Goal: Information Seeking & Learning: Learn about a topic

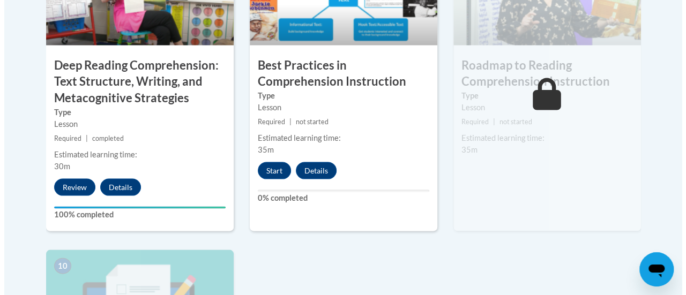
scroll to position [1015, 0]
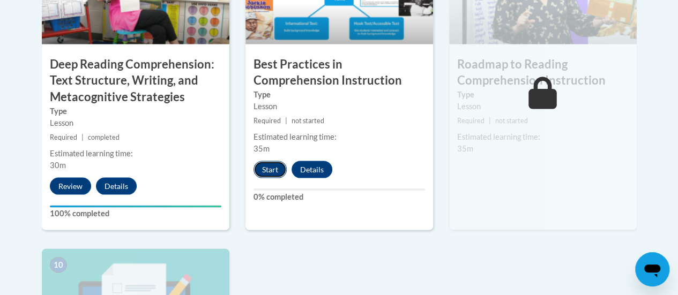
click at [259, 167] on button "Start" at bounding box center [269, 169] width 33 height 17
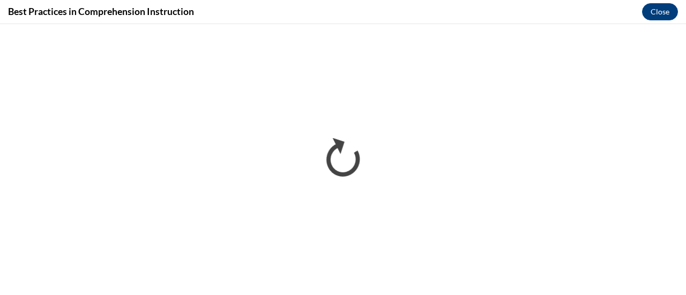
scroll to position [0, 0]
